Goal: Information Seeking & Learning: Find specific fact

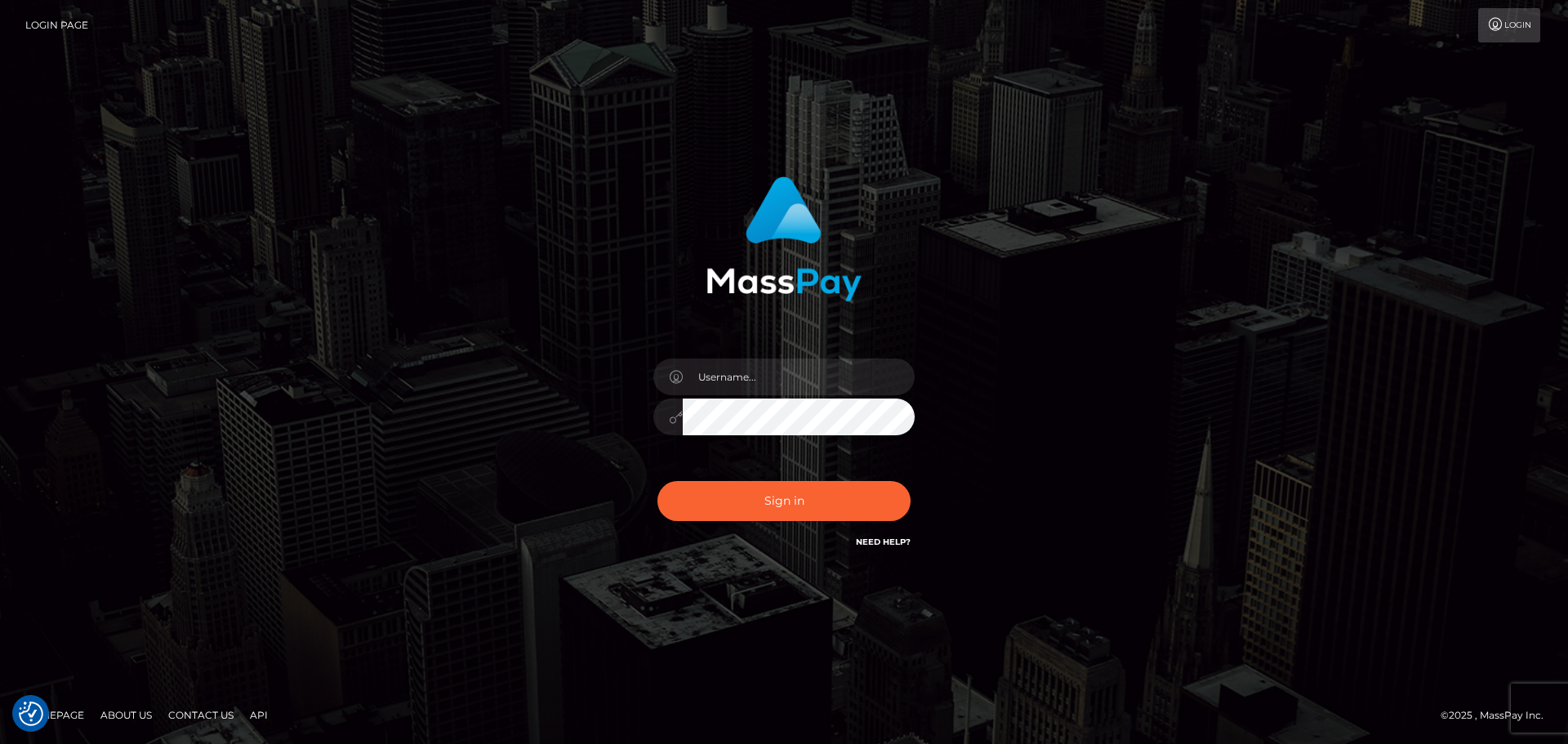
click at [851, 353] on div at bounding box center [783, 409] width 285 height 125
drag, startPoint x: 873, startPoint y: 372, endPoint x: 865, endPoint y: 378, distance: 10.0
click at [873, 372] on input "text" at bounding box center [798, 377] width 232 height 37
type input "Seleen"
click at [856, 509] on button "Sign in" at bounding box center [784, 501] width 253 height 40
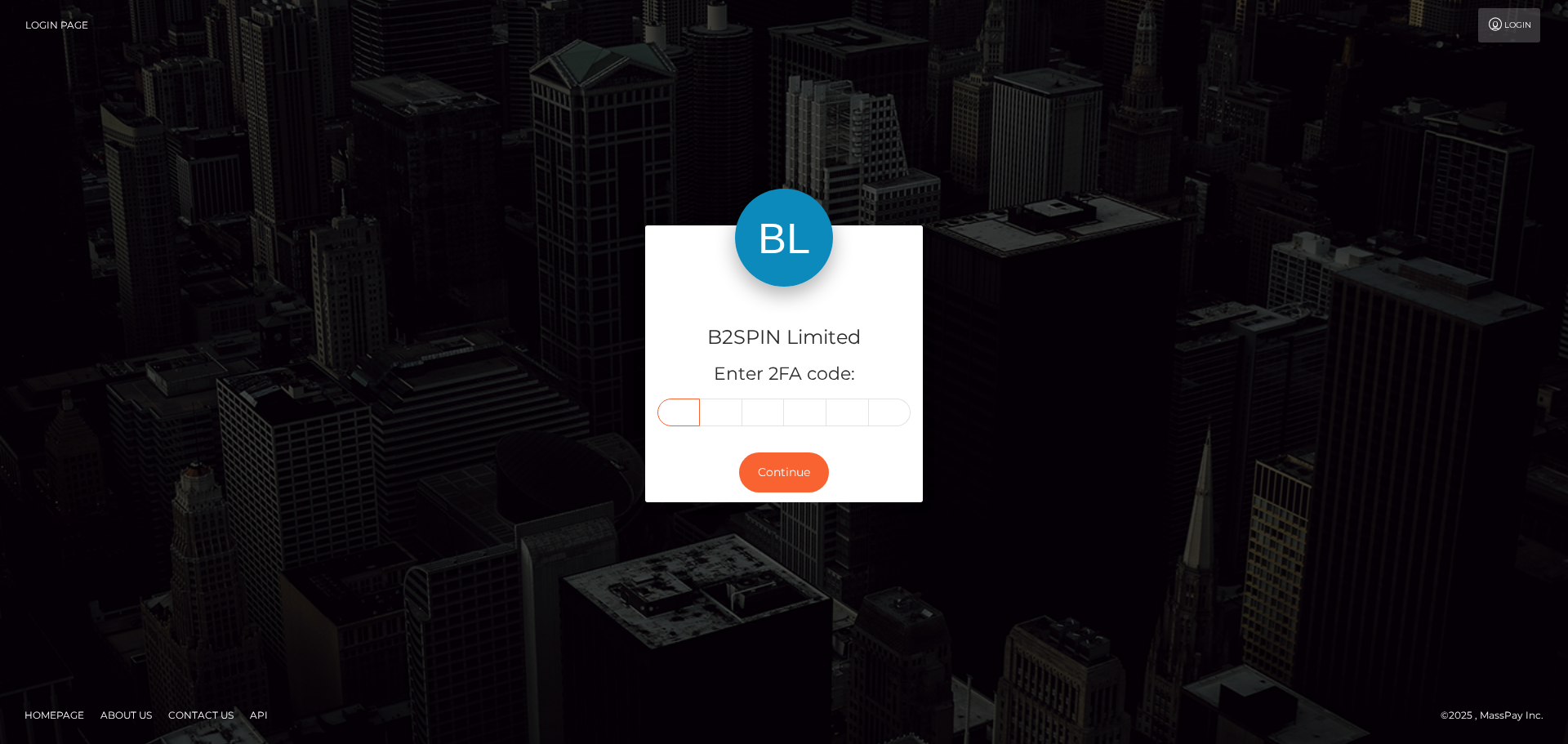
paste input "8"
type input "8"
type input "2"
type input "6"
type input "4"
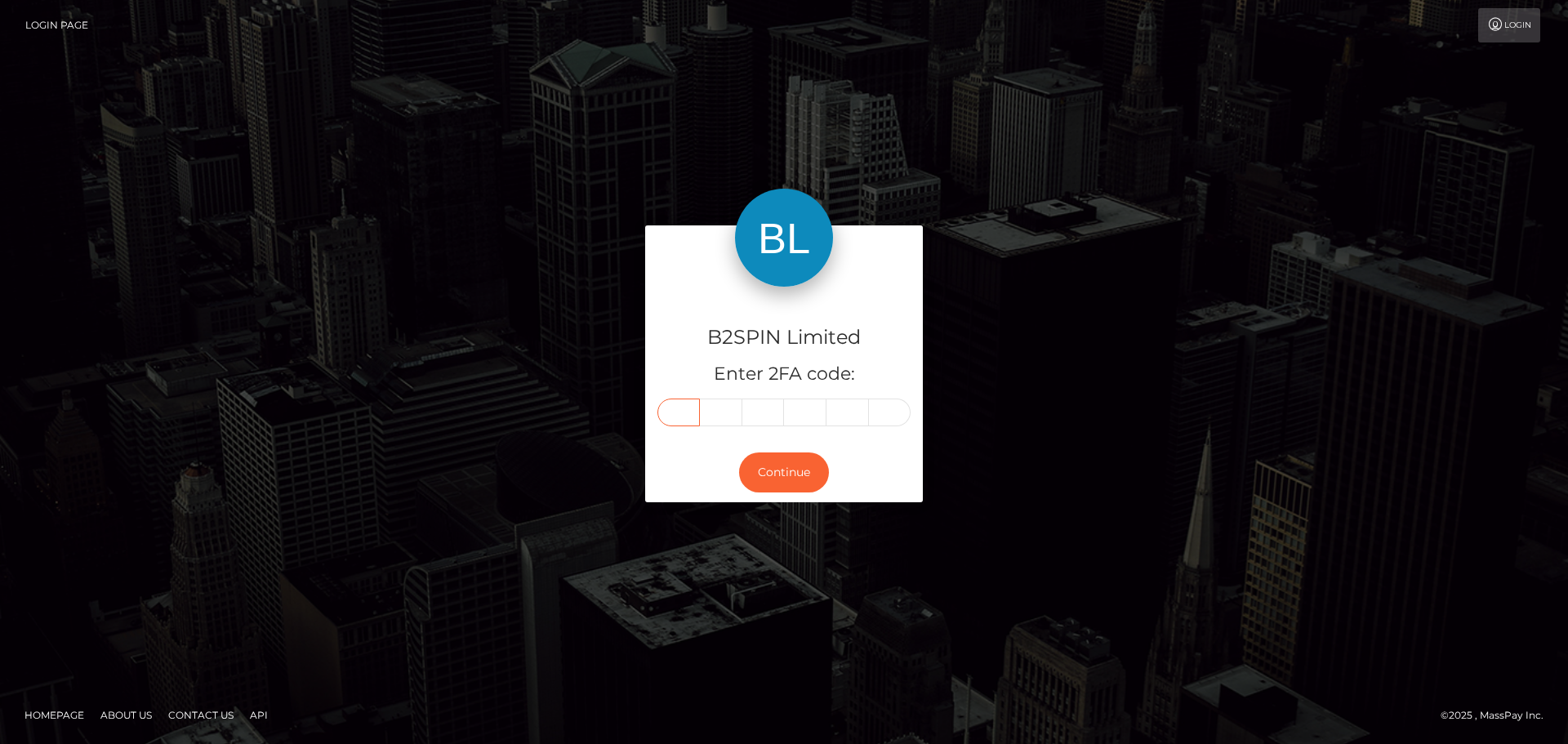
type input "8"
type input "0"
click at [789, 461] on button "Continue" at bounding box center [784, 473] width 90 height 40
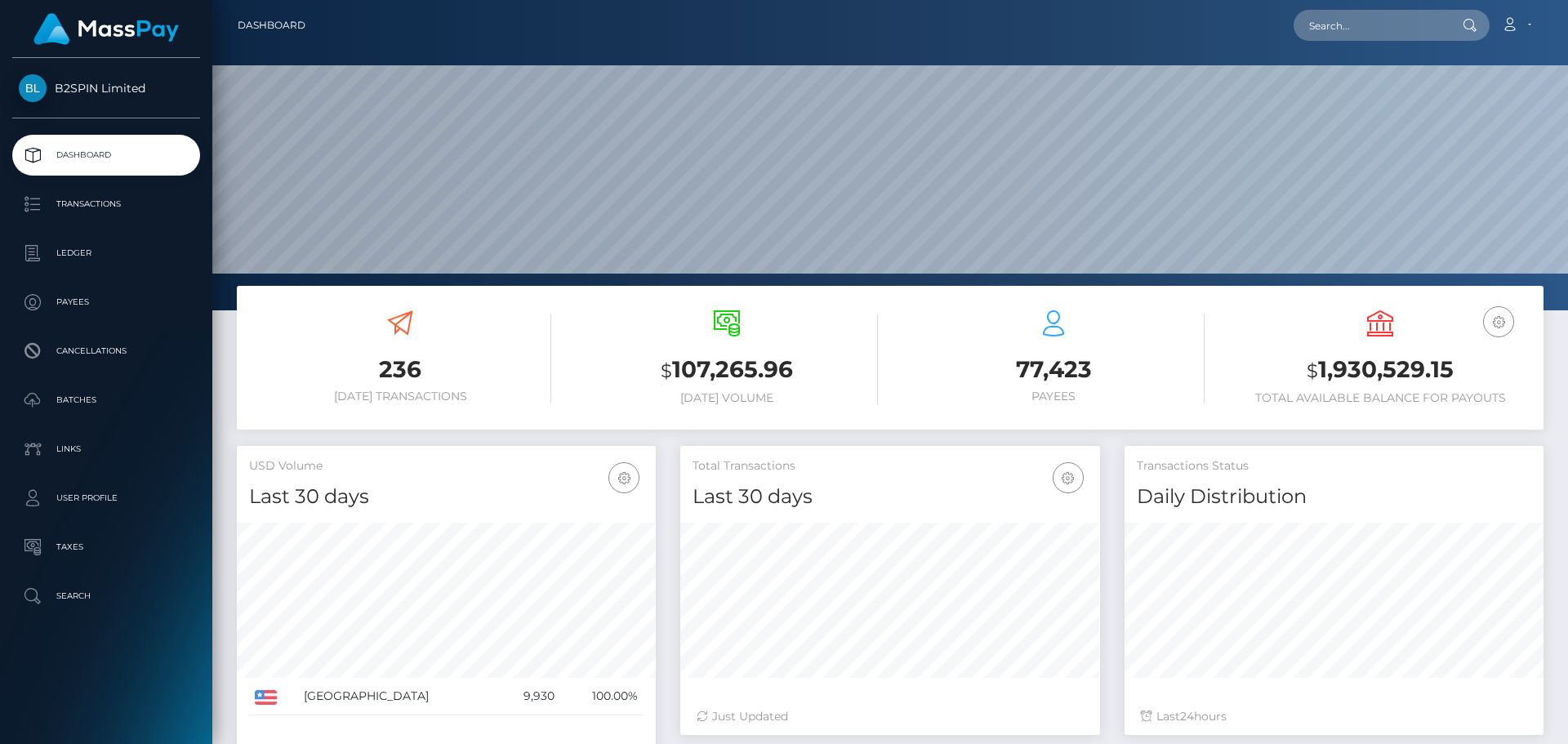
scroll to position [290, 419]
click at [1395, 11] on input "text" at bounding box center [1370, 25] width 153 height 31
paste input "3022800"
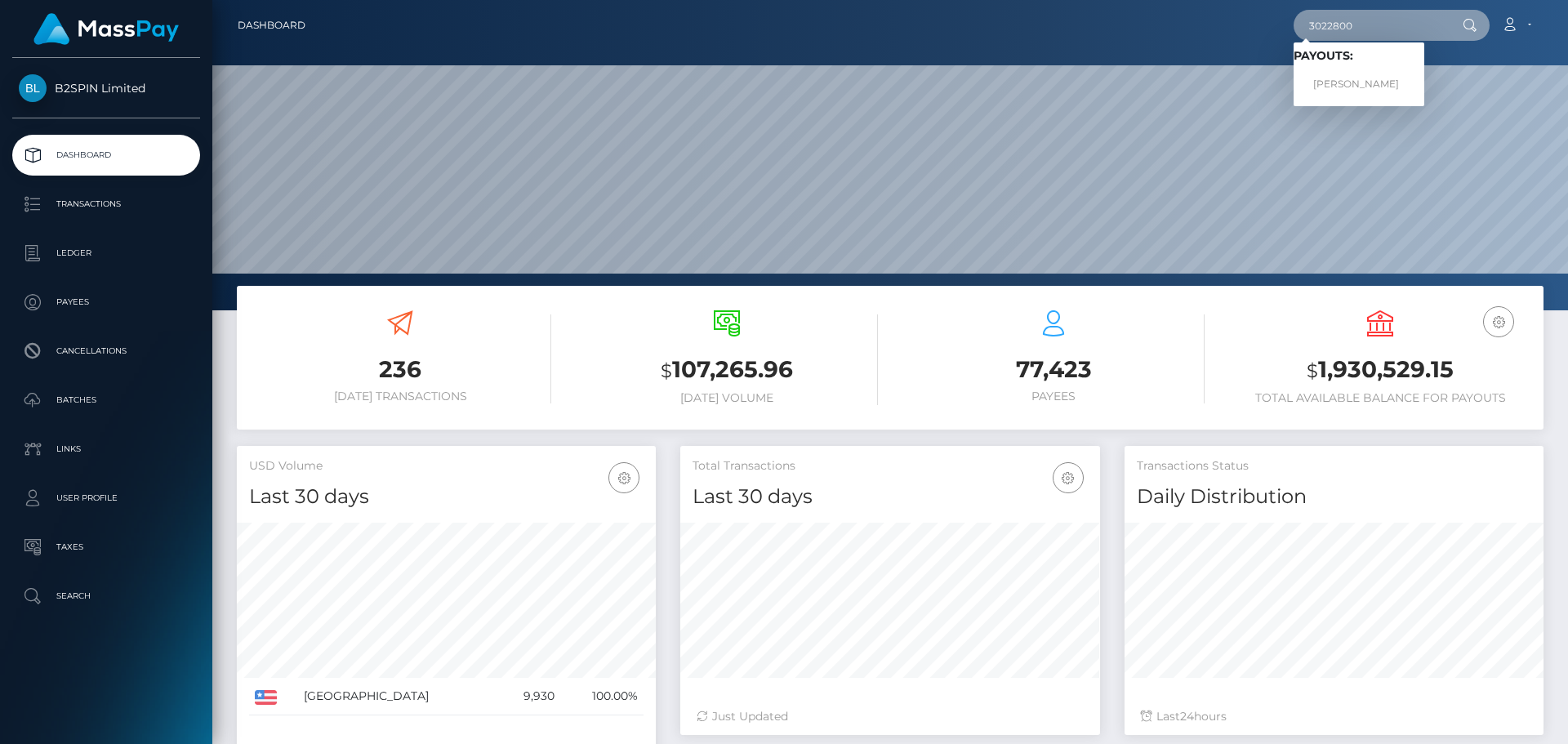
type input "3022800"
drag, startPoint x: 1353, startPoint y: 69, endPoint x: 1347, endPoint y: 80, distance: 12.5
click at [1347, 80] on link "TAMMY LORRAINE SUNDBERG" at bounding box center [1358, 84] width 131 height 30
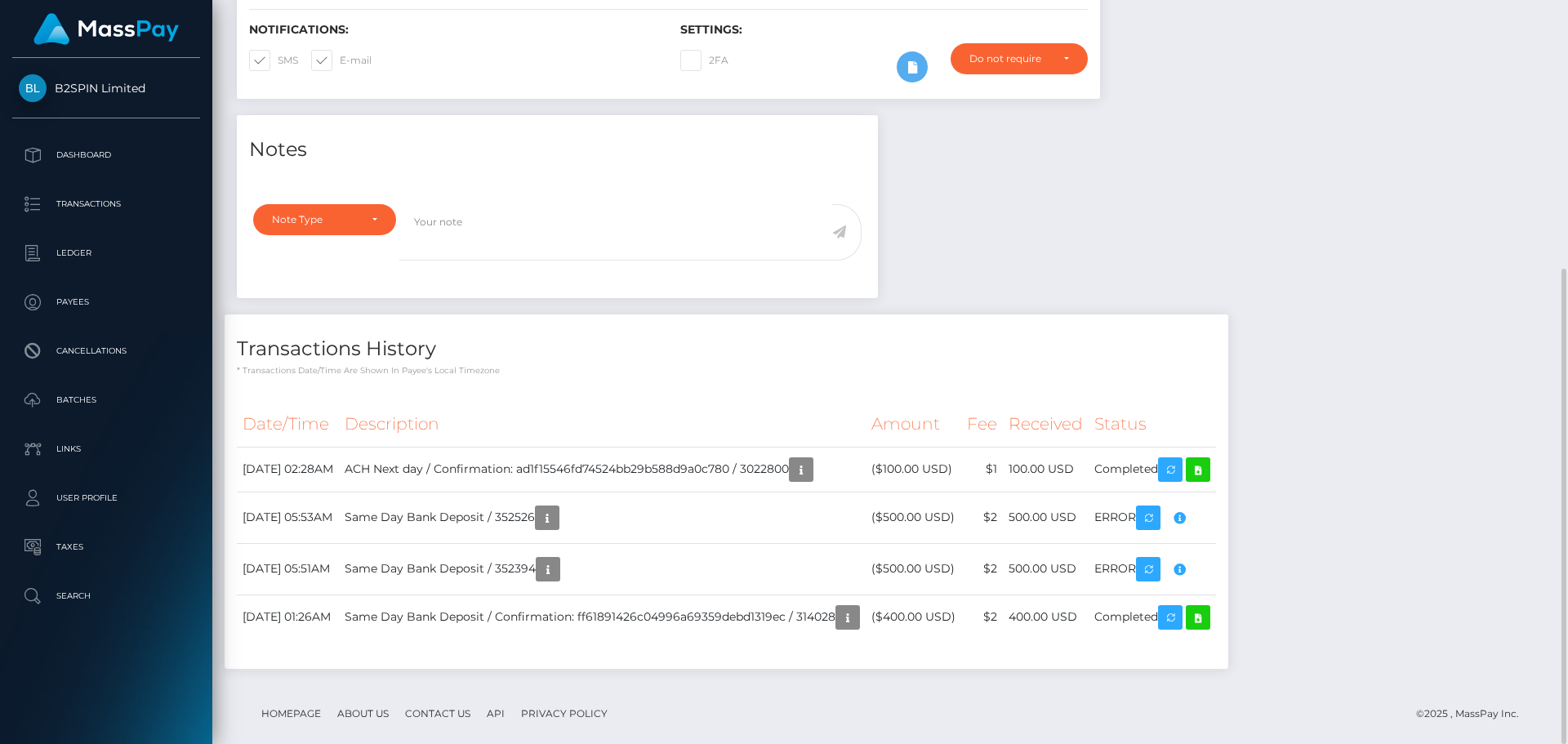
scroll to position [196, 419]
click at [1380, 316] on div "Notes Note Type Compliance Clear Compliance General Note Type" at bounding box center [891, 399] width 1332 height 570
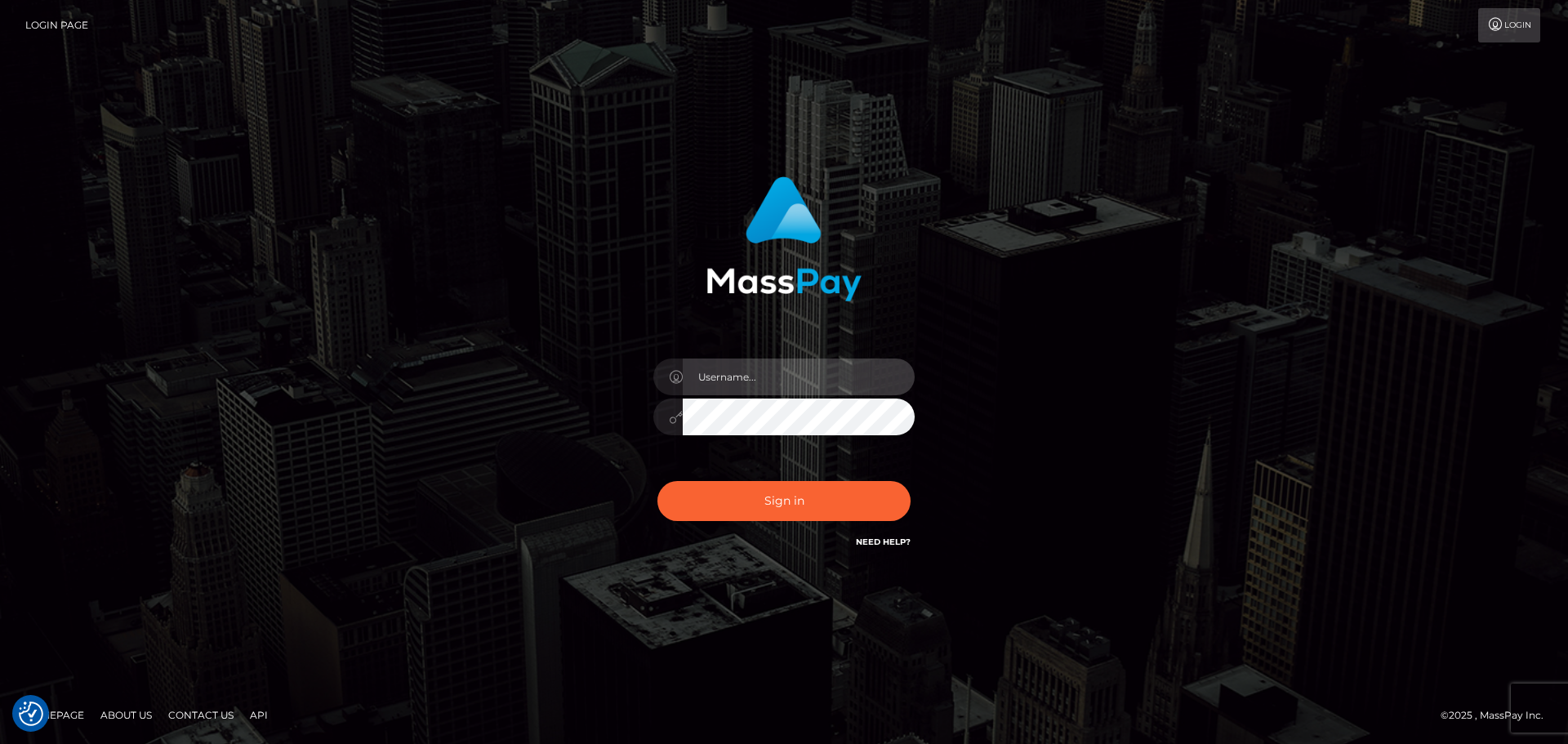
click at [821, 377] on input "text" at bounding box center [798, 377] width 232 height 37
type input "Seleen"
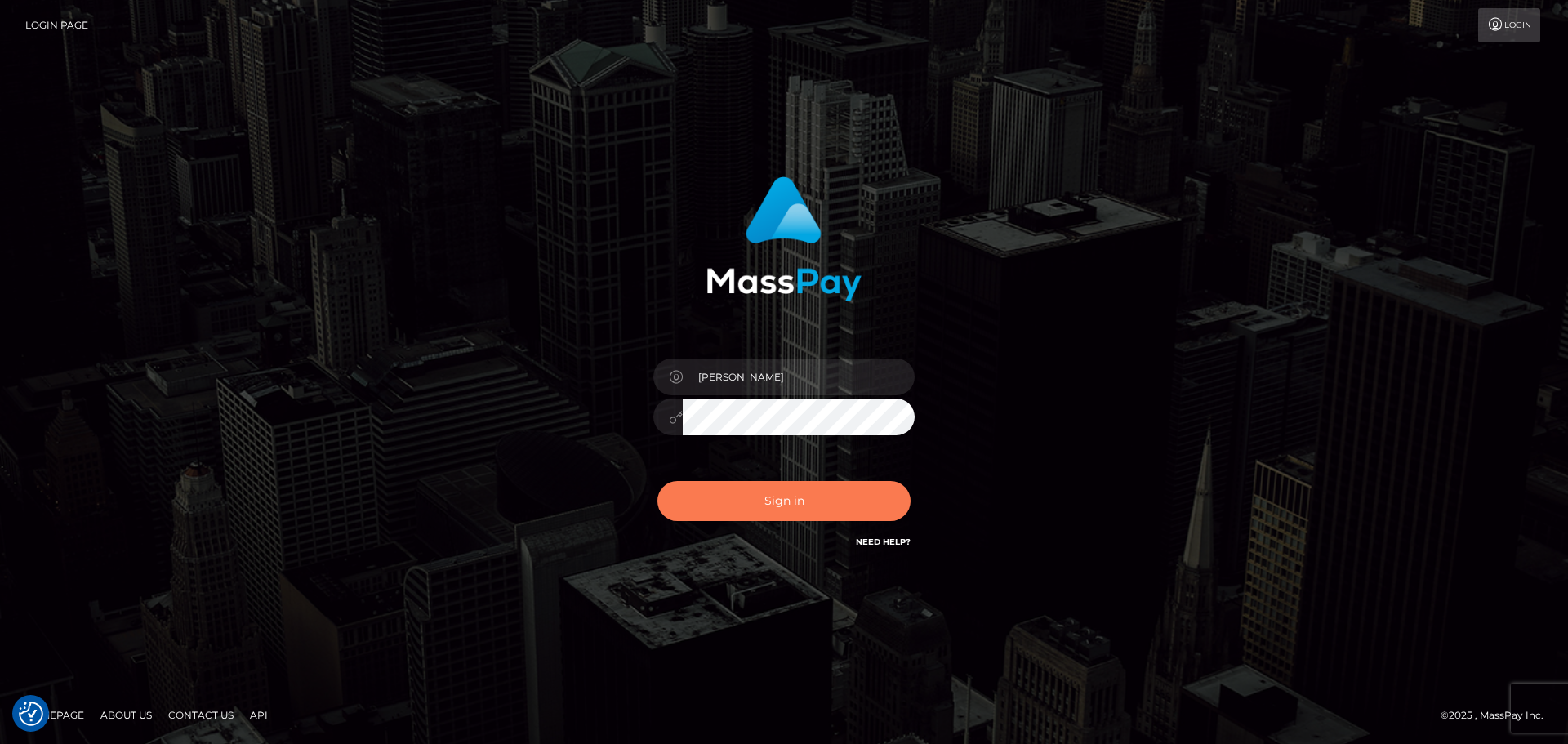
click at [791, 517] on button "Sign in" at bounding box center [784, 501] width 253 height 40
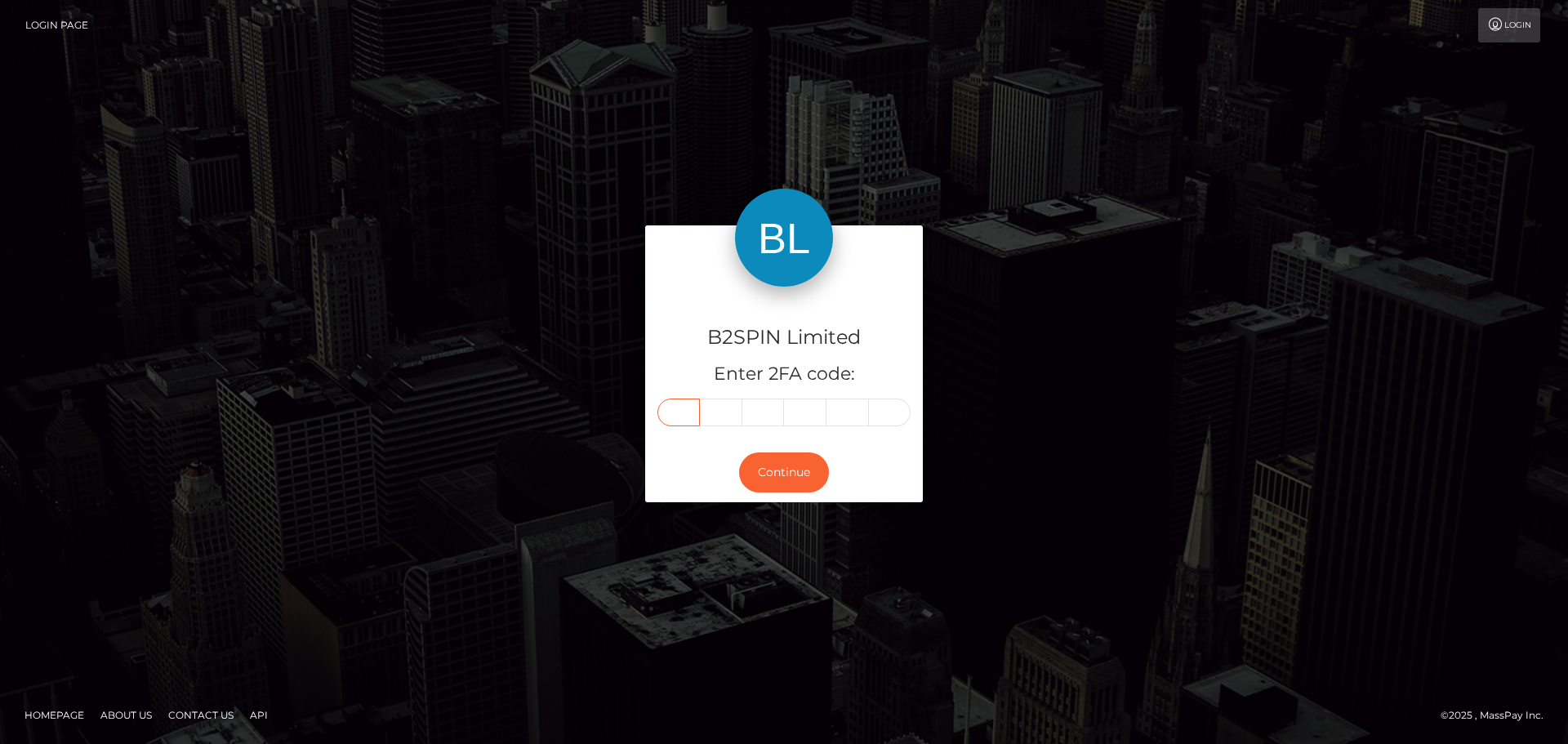
paste input "8"
type input "8"
type input "0"
type input "1"
type input "9"
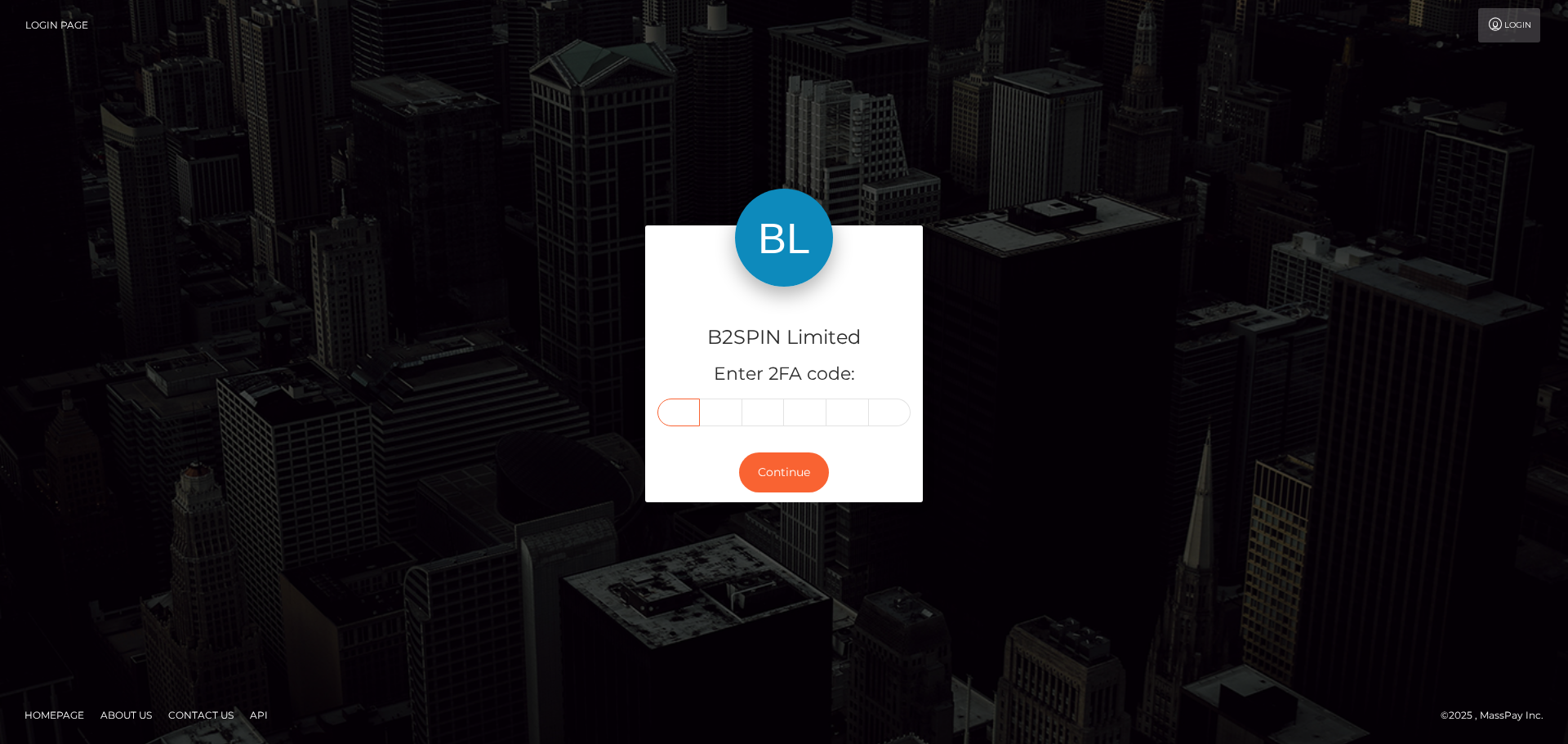
type input "9"
type input "8"
click at [773, 469] on button "Continue" at bounding box center [784, 473] width 90 height 40
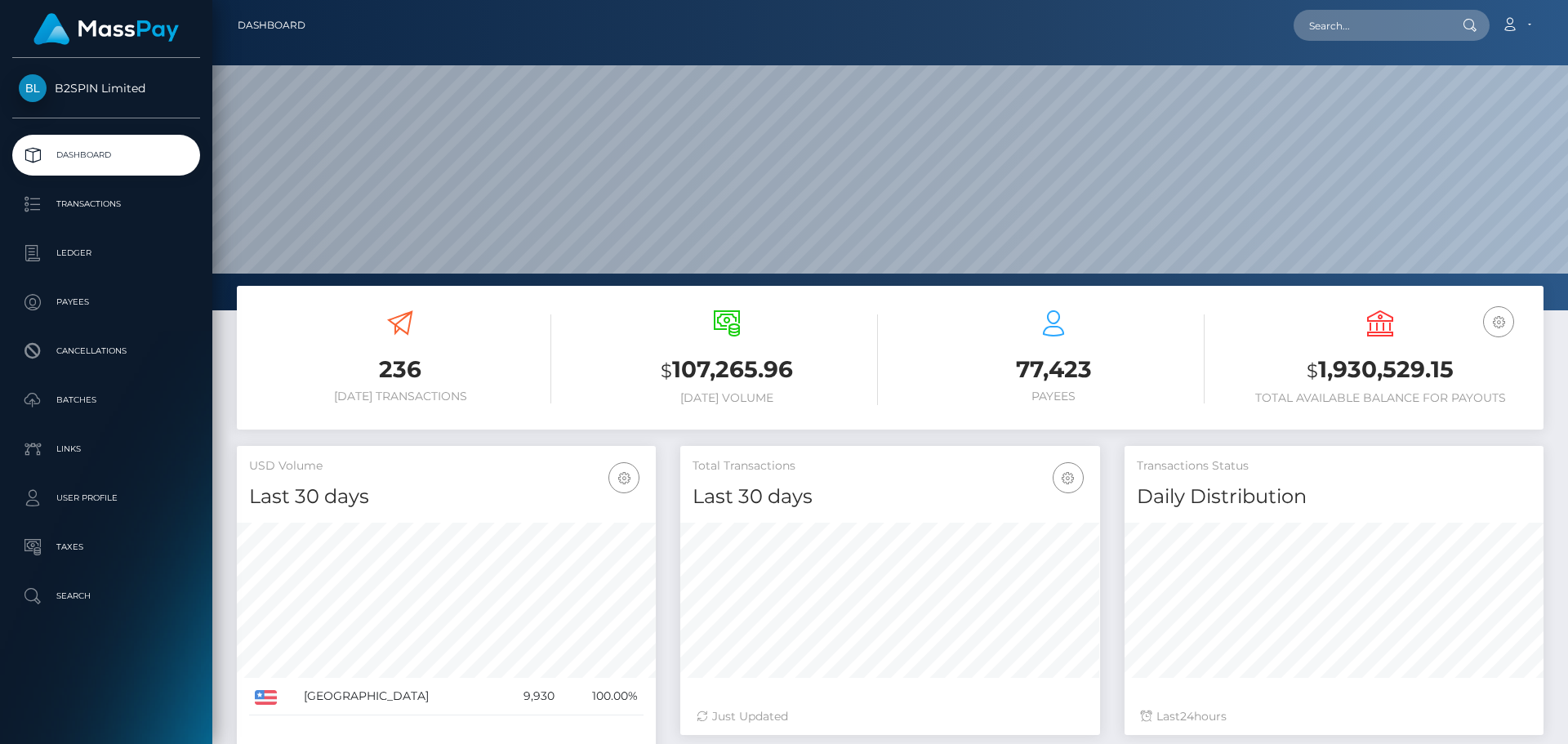
scroll to position [290, 419]
click at [131, 204] on p "Transactions" at bounding box center [107, 204] width 175 height 24
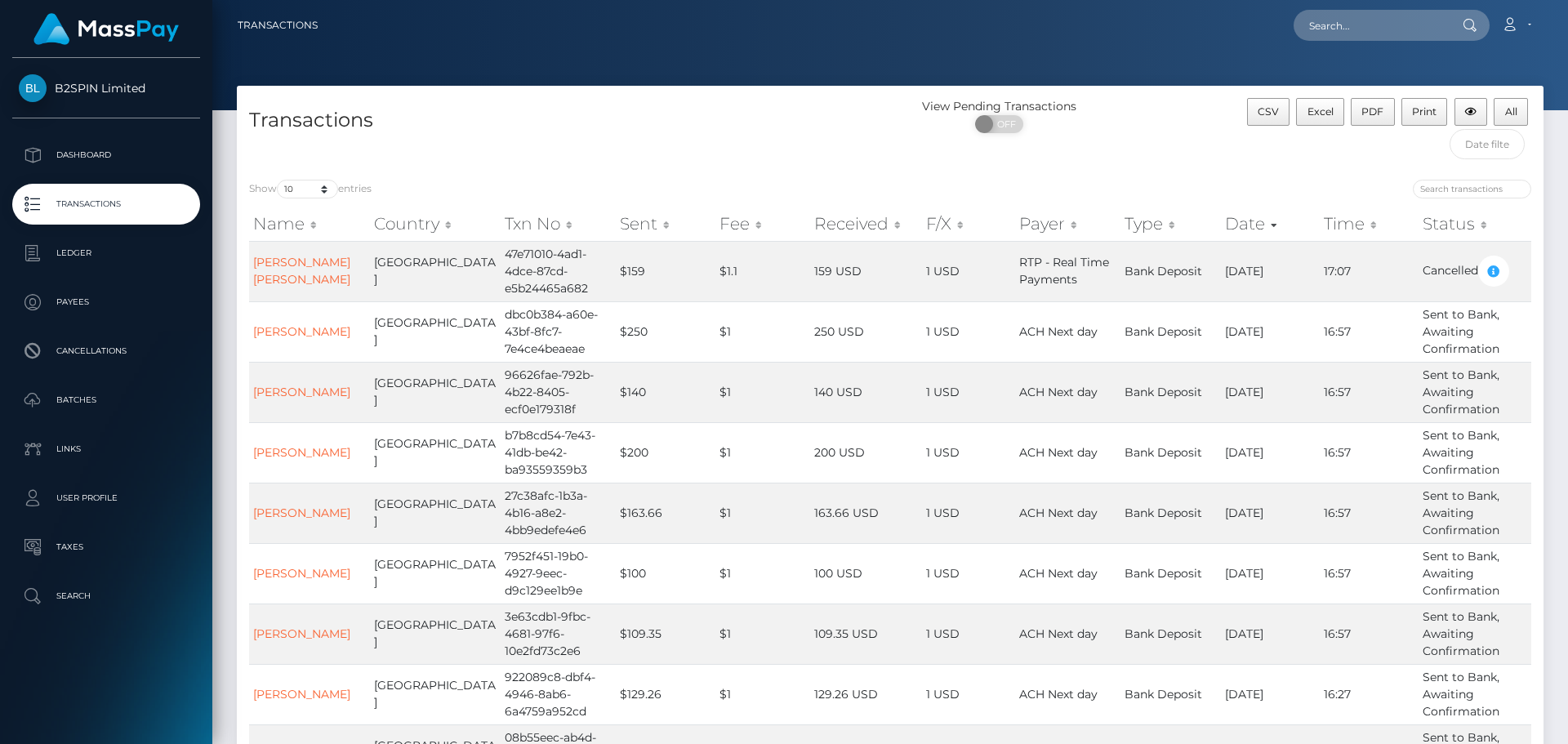
click at [310, 166] on div "Transactions" at bounding box center [563, 132] width 653 height 69
click at [310, 196] on select "10 25 50 100 250 500 1,000 3,500" at bounding box center [308, 189] width 62 height 19
select select "3500"
click at [279, 180] on select "10 25 50 100 250 500 1,000 3,500" at bounding box center [308, 189] width 62 height 19
click at [987, 134] on div "ON OFF" at bounding box center [1000, 127] width 218 height 26
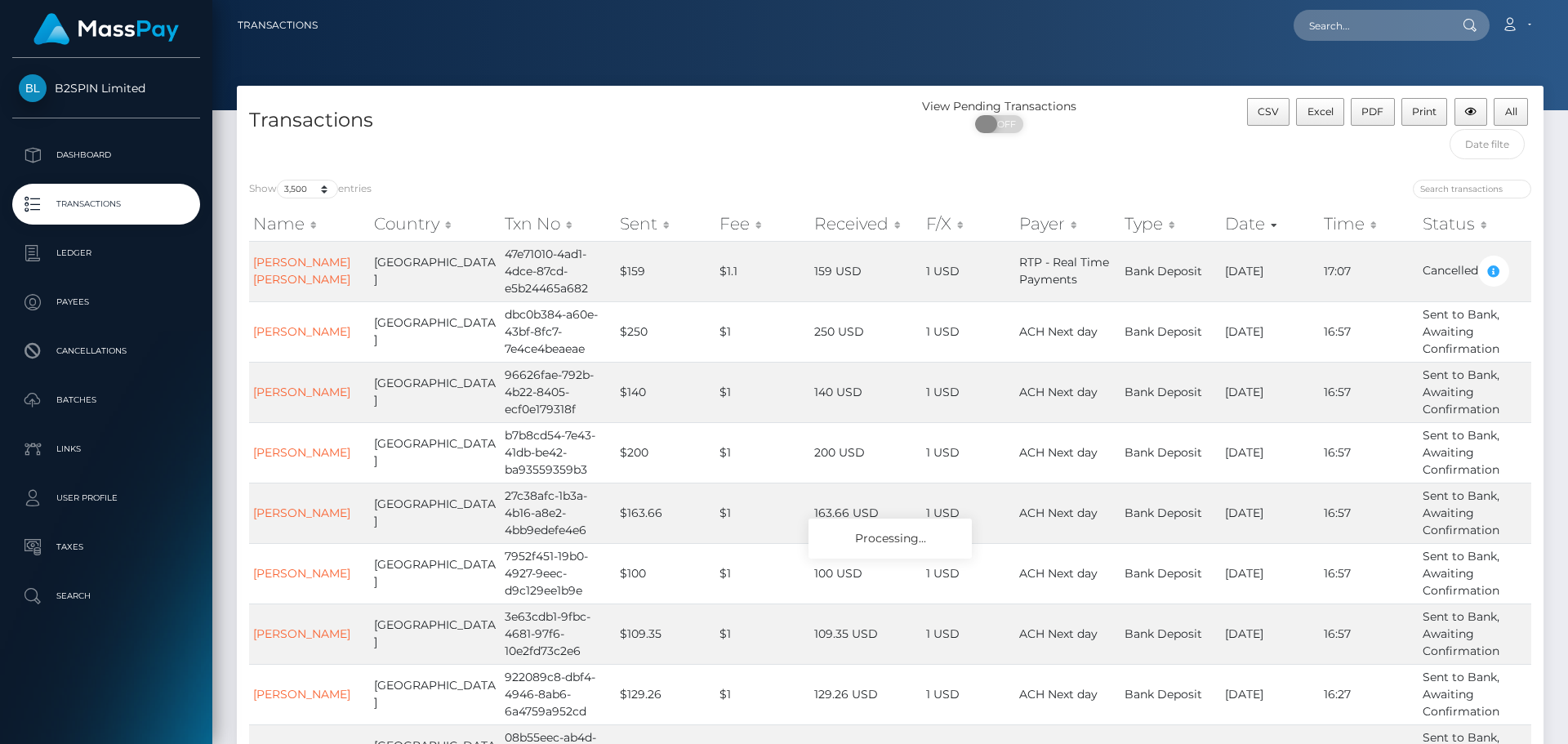
click at [995, 123] on span at bounding box center [986, 124] width 22 height 18
checkbox input "true"
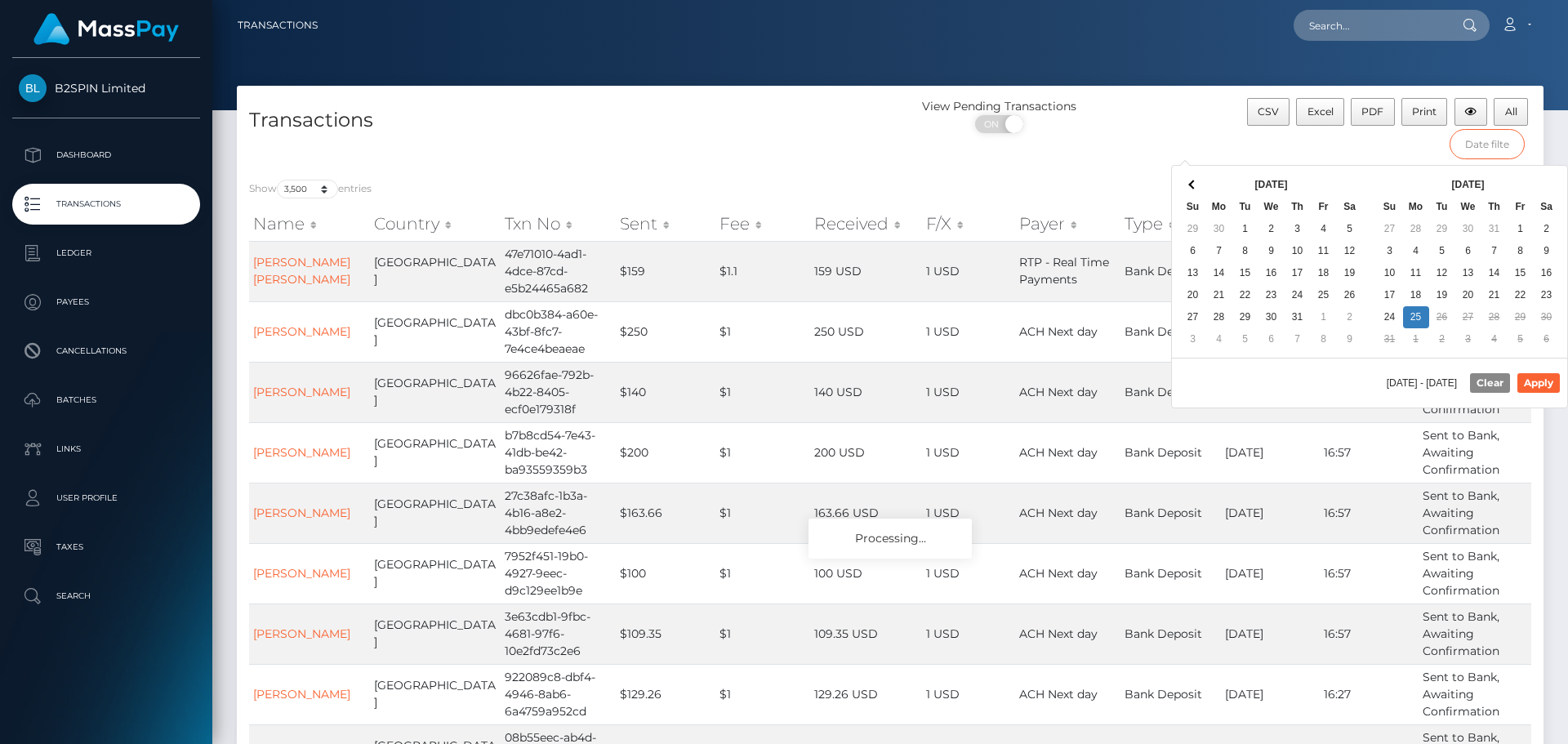
click at [1495, 142] on input "text" at bounding box center [1487, 144] width 76 height 30
click at [1362, 176] on th at bounding box center [1349, 185] width 26 height 22
click at [1535, 382] on button "Apply" at bounding box center [1538, 383] width 42 height 20
type input "08/01/2025 - 08/25/2025"
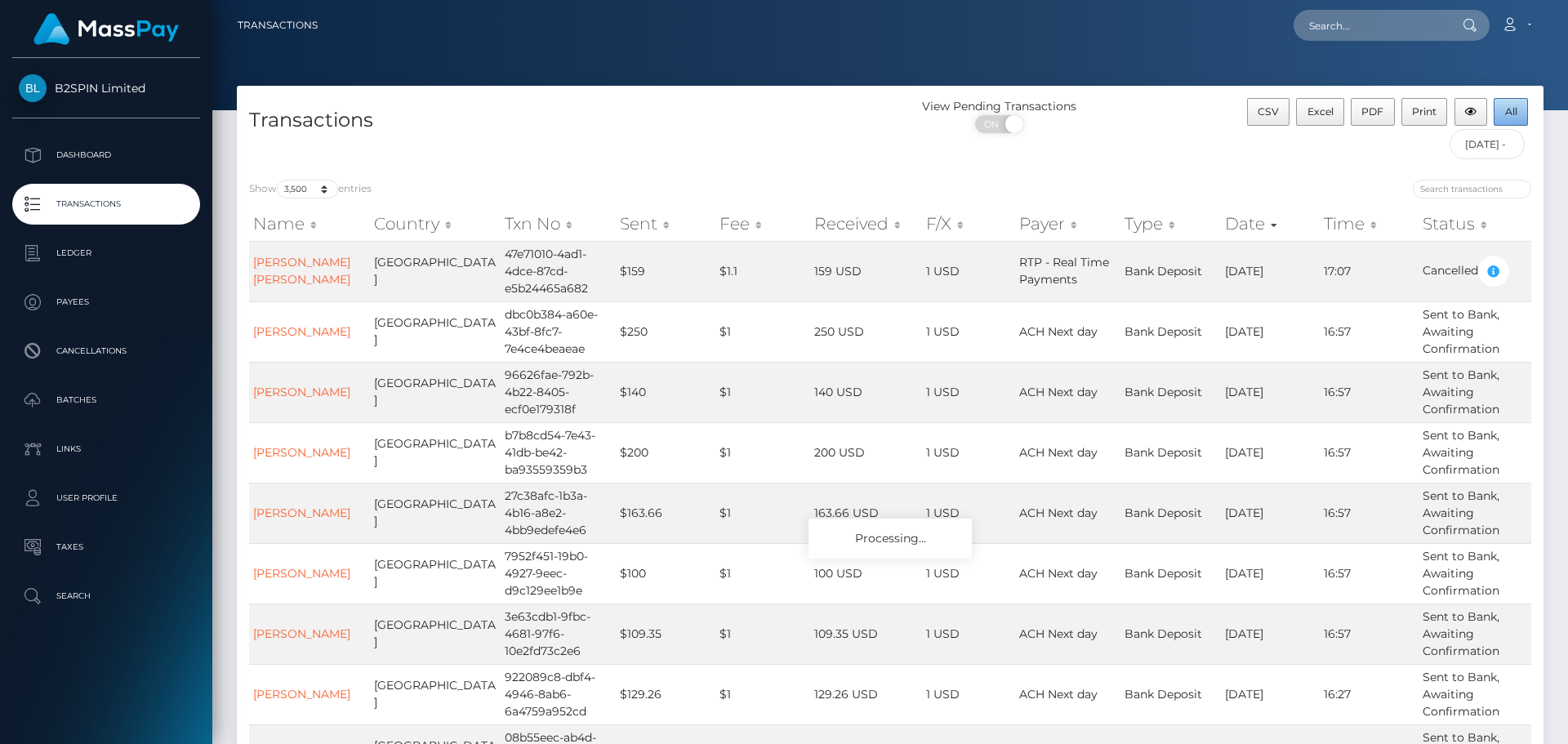
click at [1504, 109] on button "All" at bounding box center [1511, 112] width 34 height 27
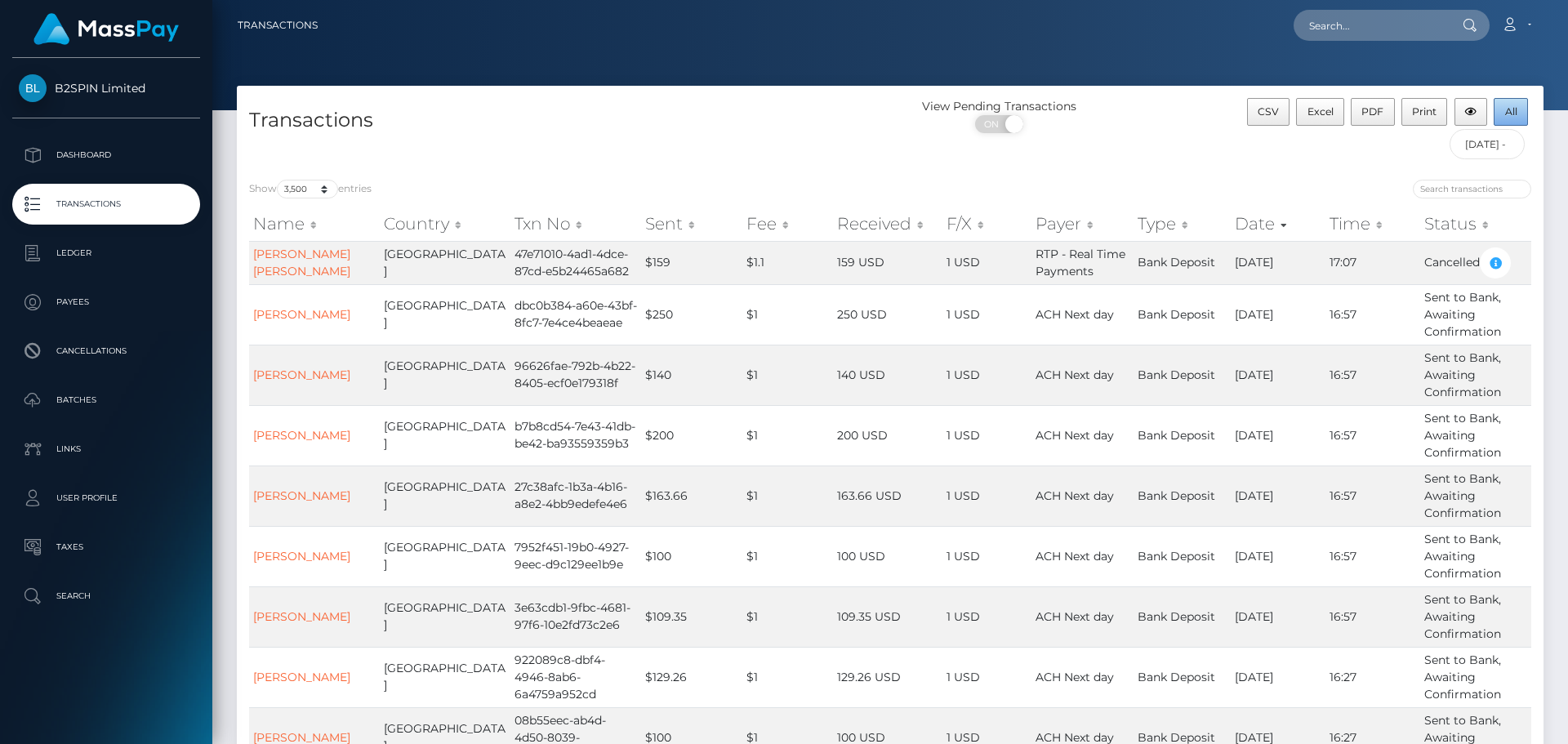
click at [1506, 105] on button "All" at bounding box center [1511, 112] width 34 height 27
click at [1366, 27] on input "text" at bounding box center [1370, 25] width 153 height 31
paste input "47e71010-4ad1-4dce-87cd-e5b24465a682"
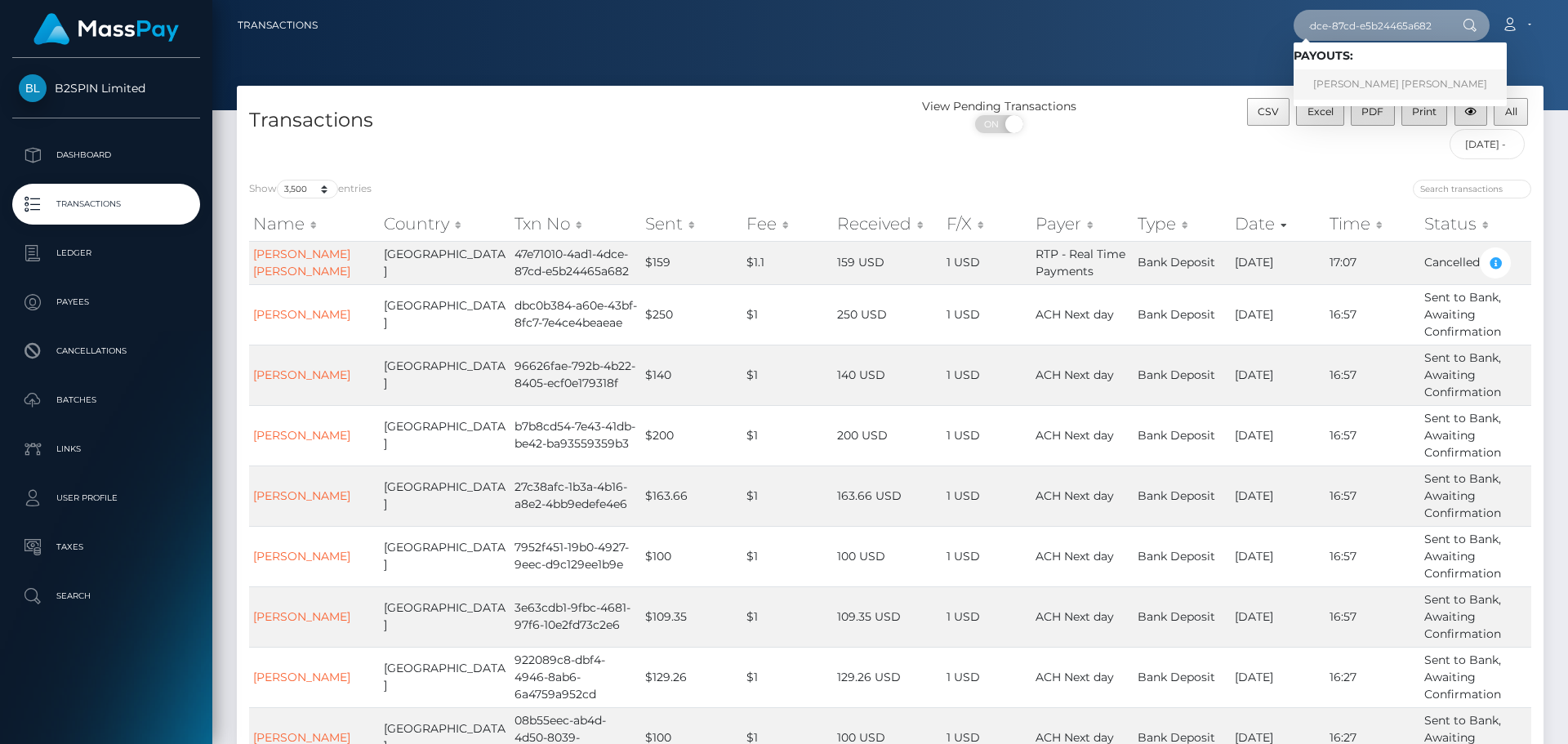
type input "47e71010-4ad1-4dce-87cd-e5b24465a682"
click at [1424, 84] on link "TYLER JORDAN PADDOCK" at bounding box center [1400, 84] width 213 height 30
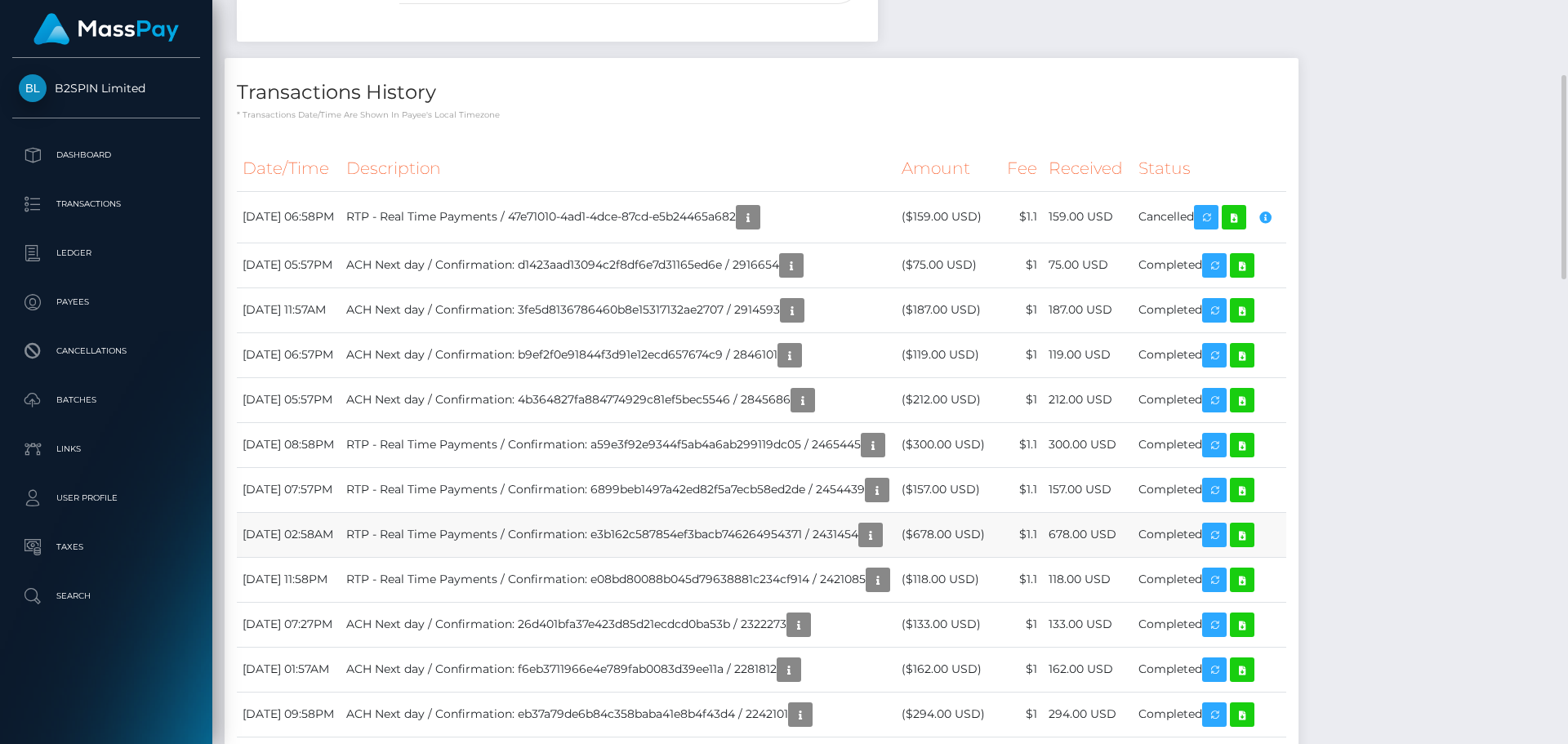
scroll to position [163, 0]
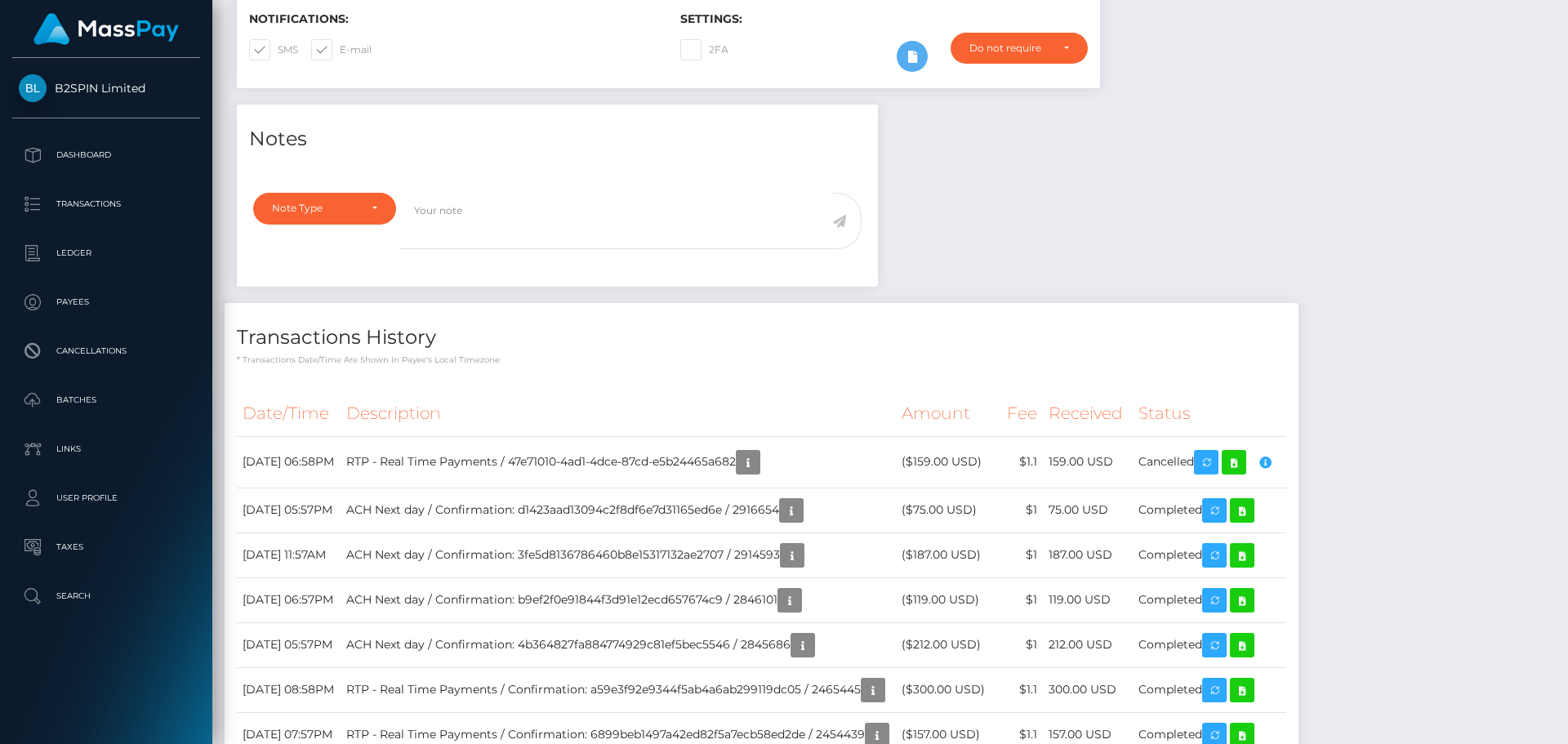
scroll to position [0, 0]
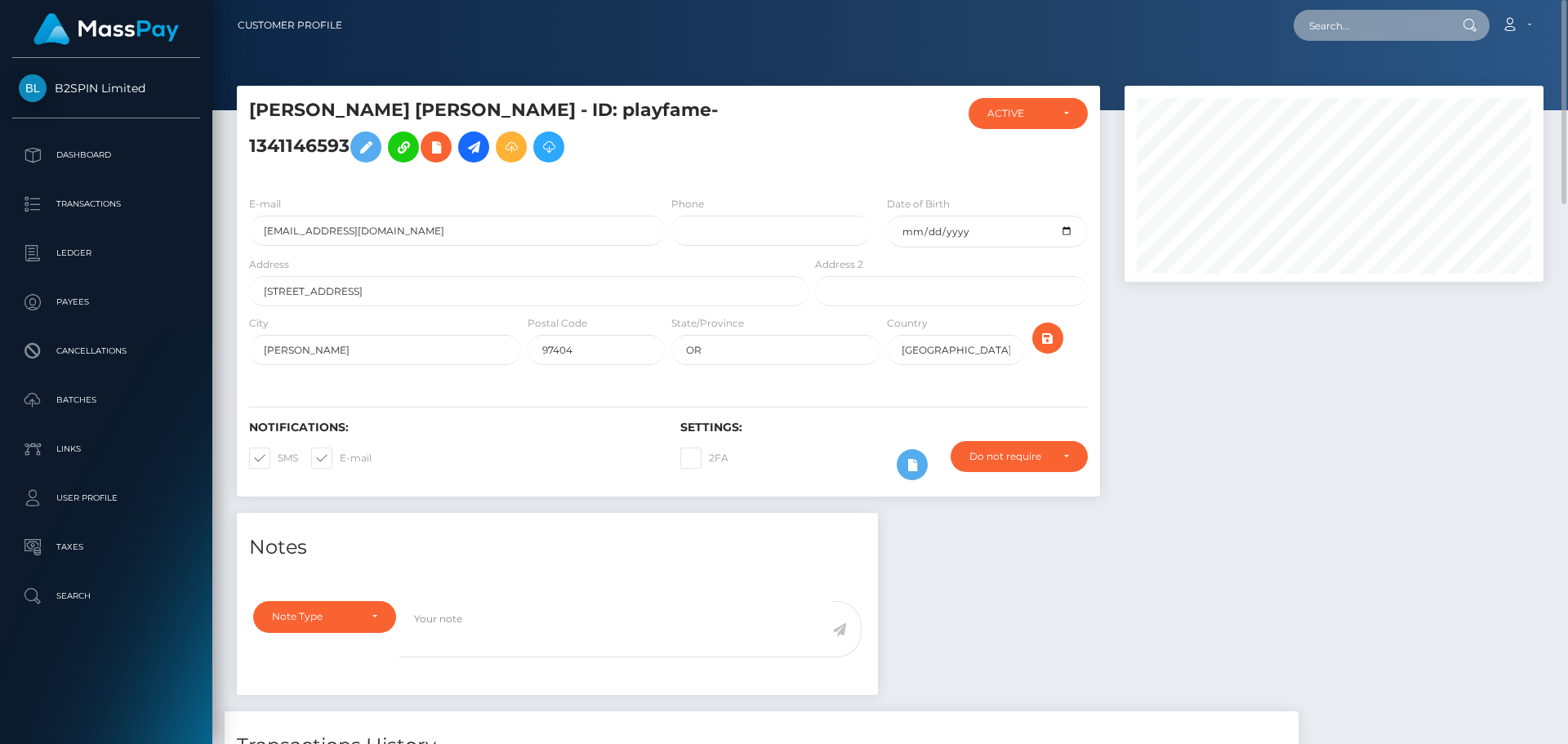
click at [1376, 22] on input "text" at bounding box center [1370, 25] width 153 height 31
paste input "77367b49-1d41-4478-85a3-02b94bdb601a"
type input "77367b49-1d41-4478-85a3-02b94bdb601a"
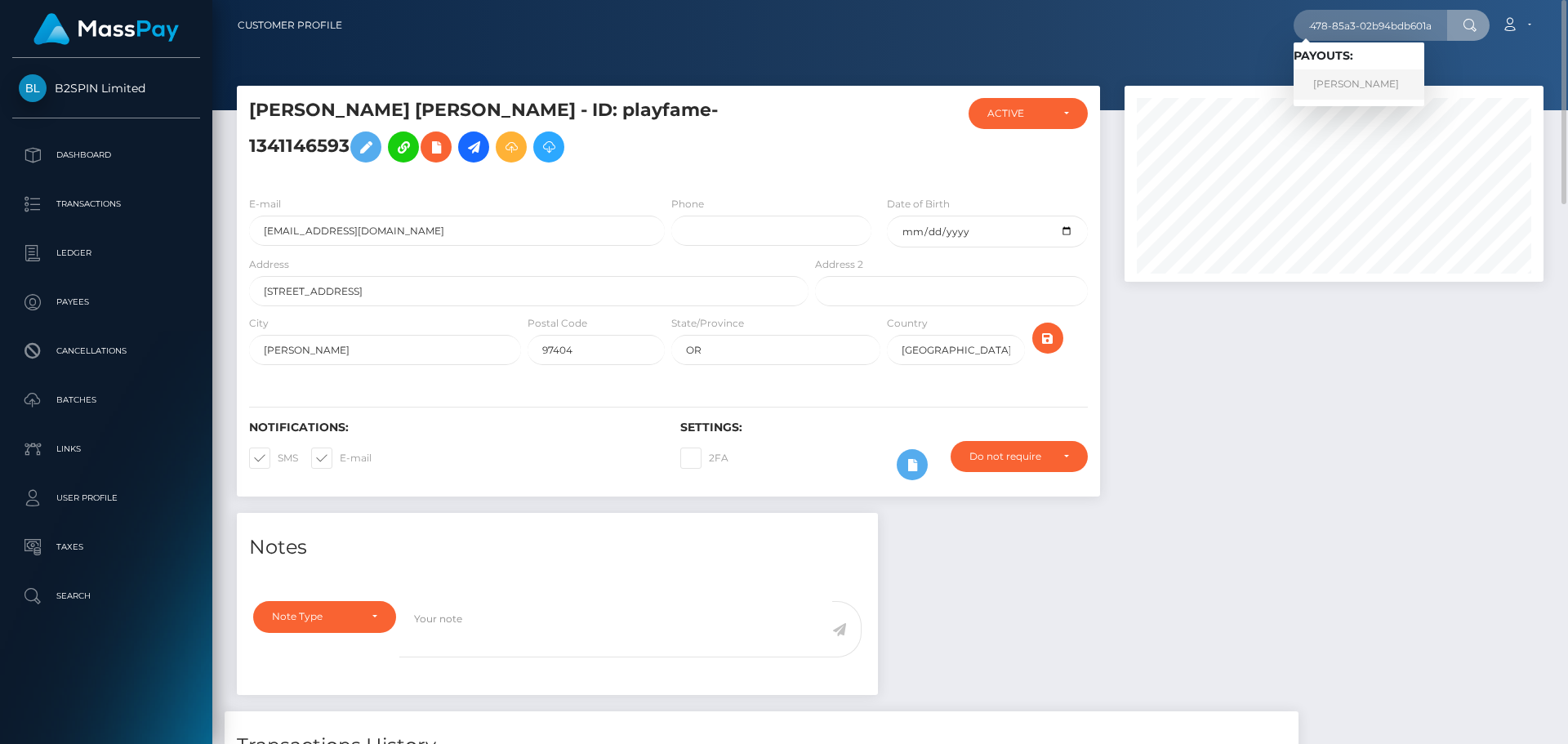
scroll to position [0, 0]
click at [1378, 86] on link "[PERSON_NAME]" at bounding box center [1358, 84] width 131 height 30
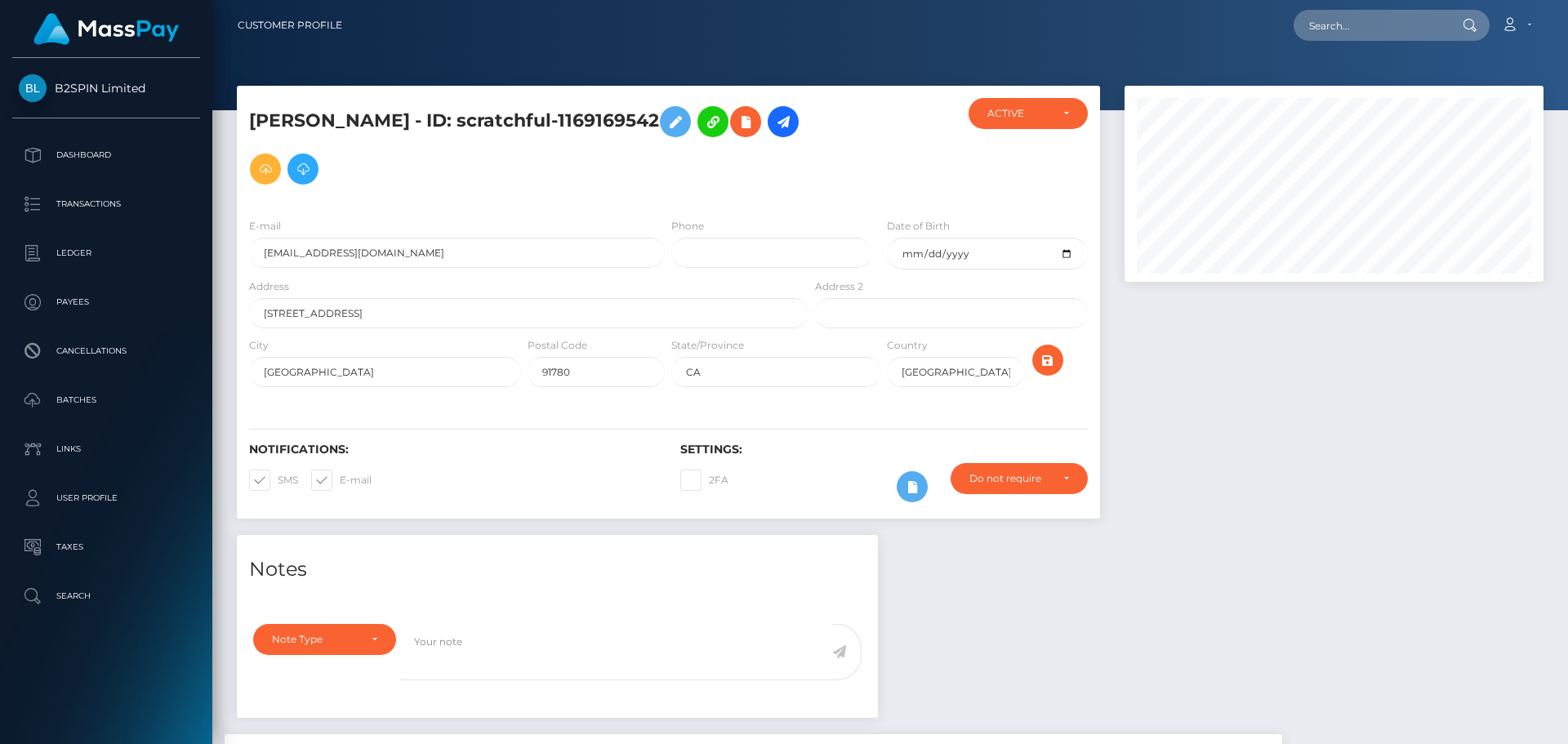
scroll to position [196, 419]
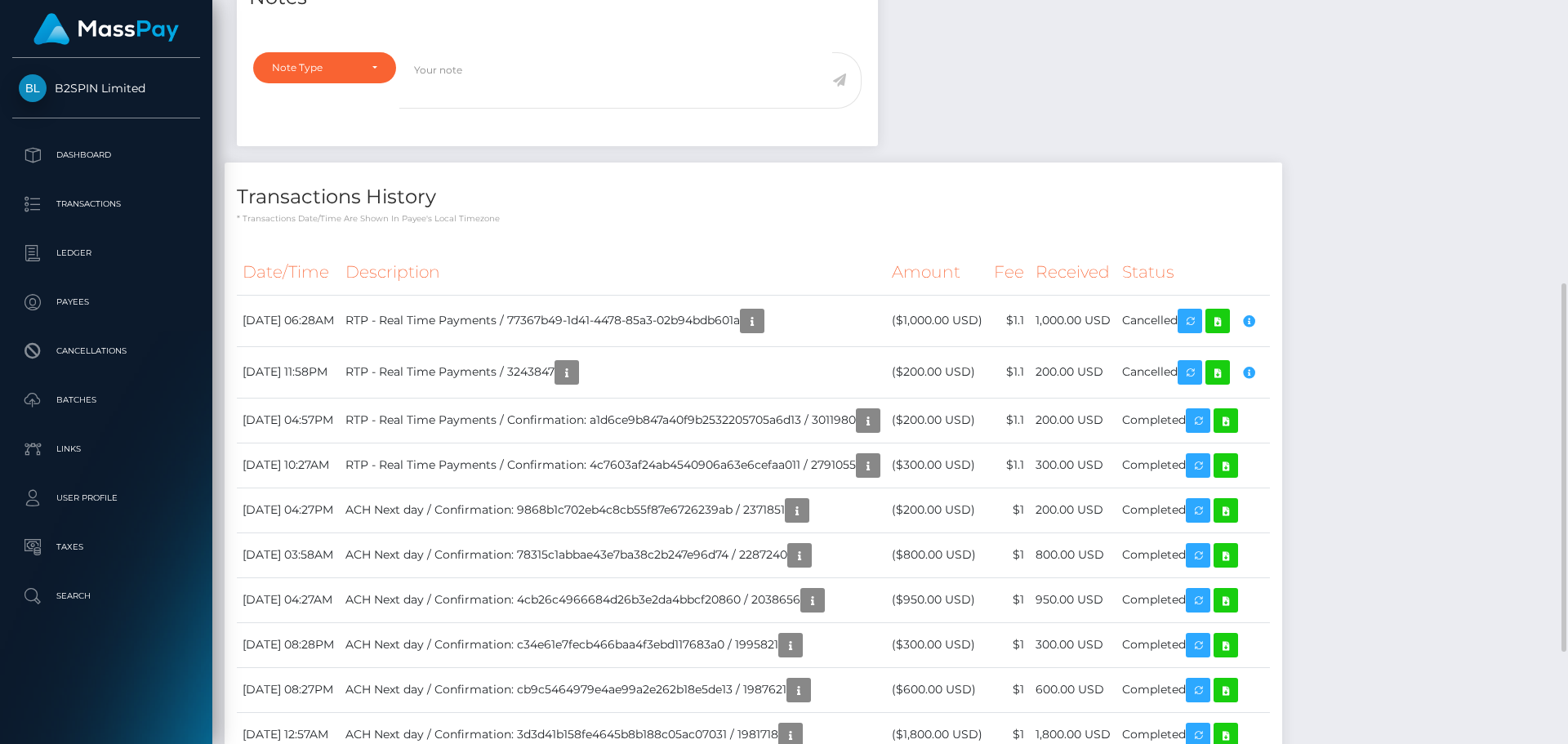
click at [1446, 437] on div "Notes Note Type Compliance Clear Compliance General Note Type" at bounding box center [891, 405] width 1332 height 885
